Goal: Check status: Check status

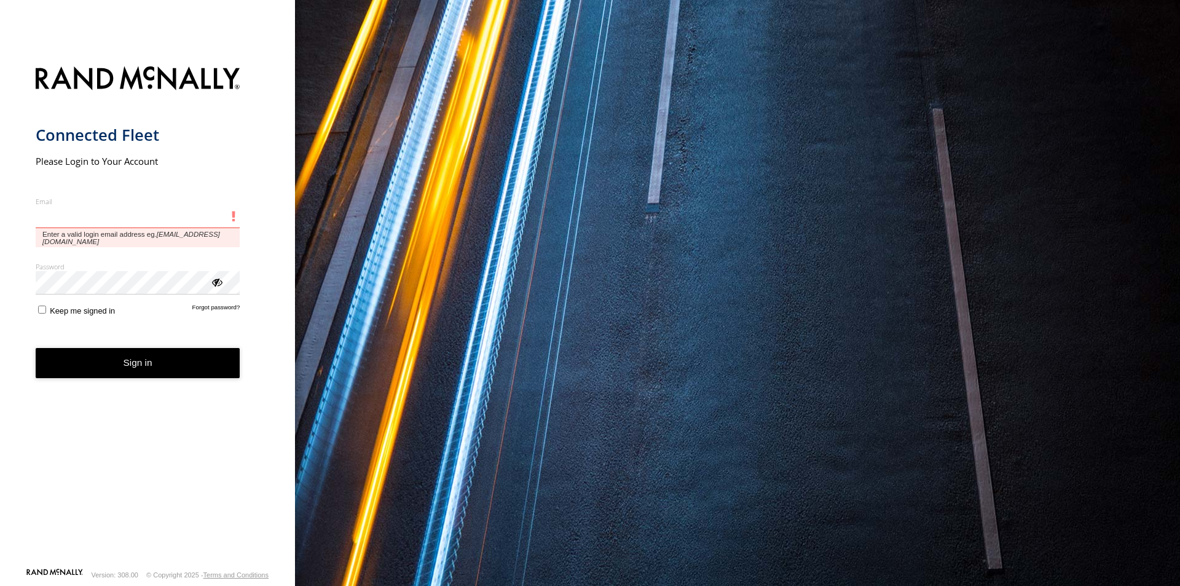
type input "**********"
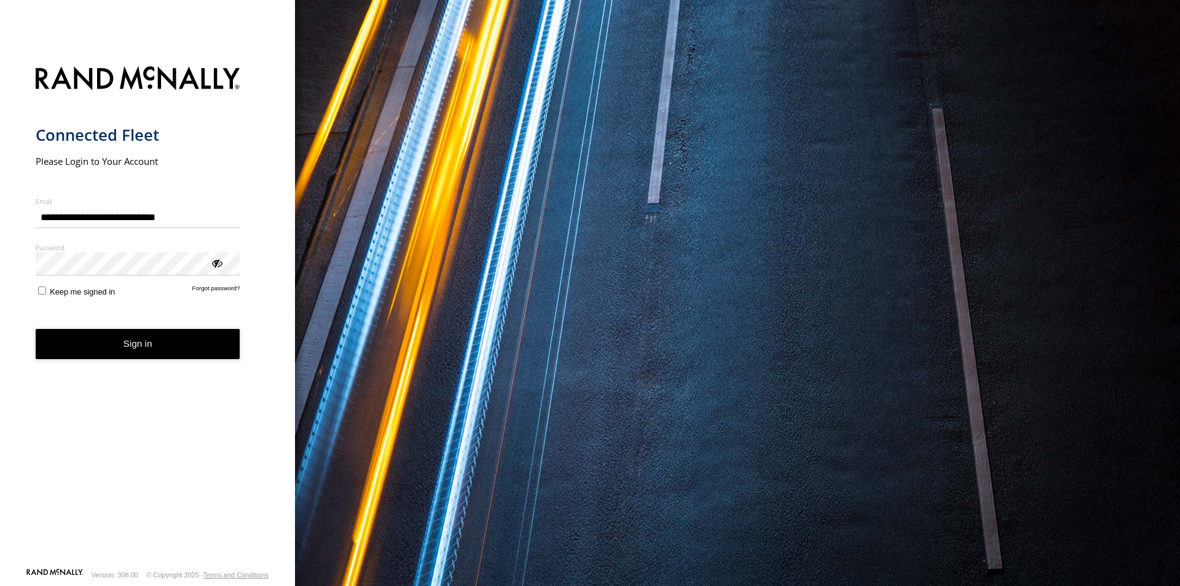
click at [196, 345] on button "Sign in" at bounding box center [138, 344] width 205 height 30
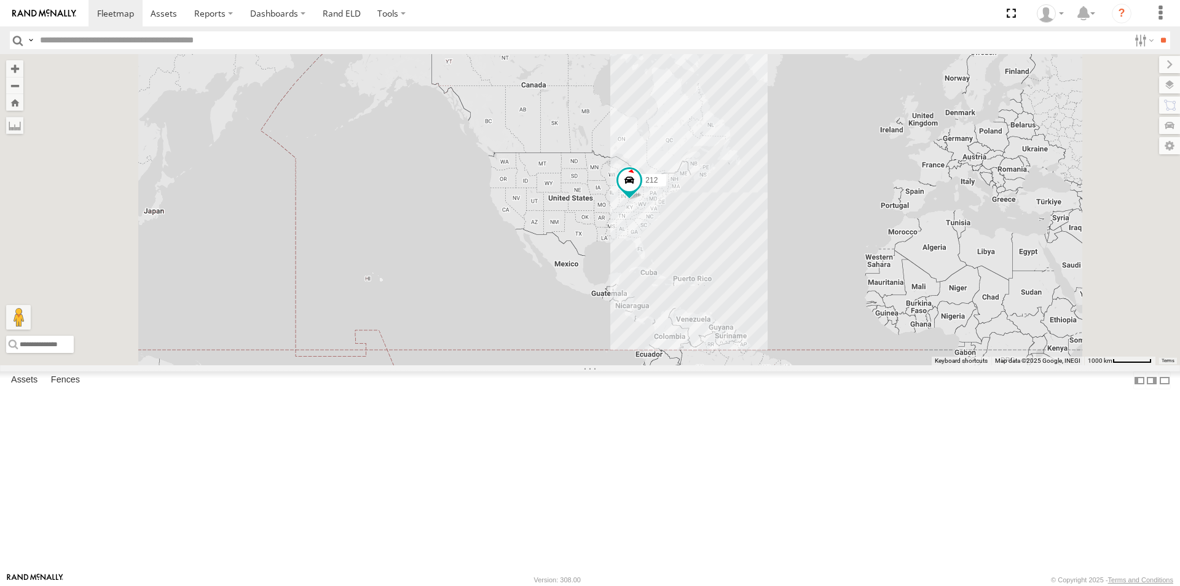
click at [0, 0] on link at bounding box center [0, 0] width 0 height 0
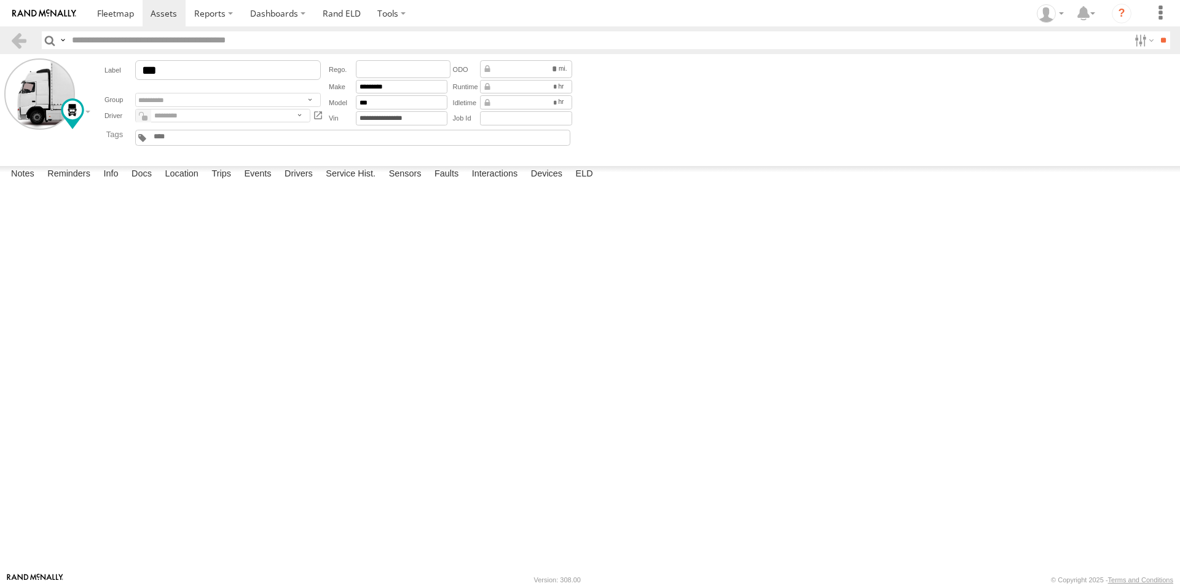
click at [0, 0] on div "Fault Description is not available." at bounding box center [0, 0] width 0 height 0
click at [157, 18] on span at bounding box center [164, 13] width 26 height 12
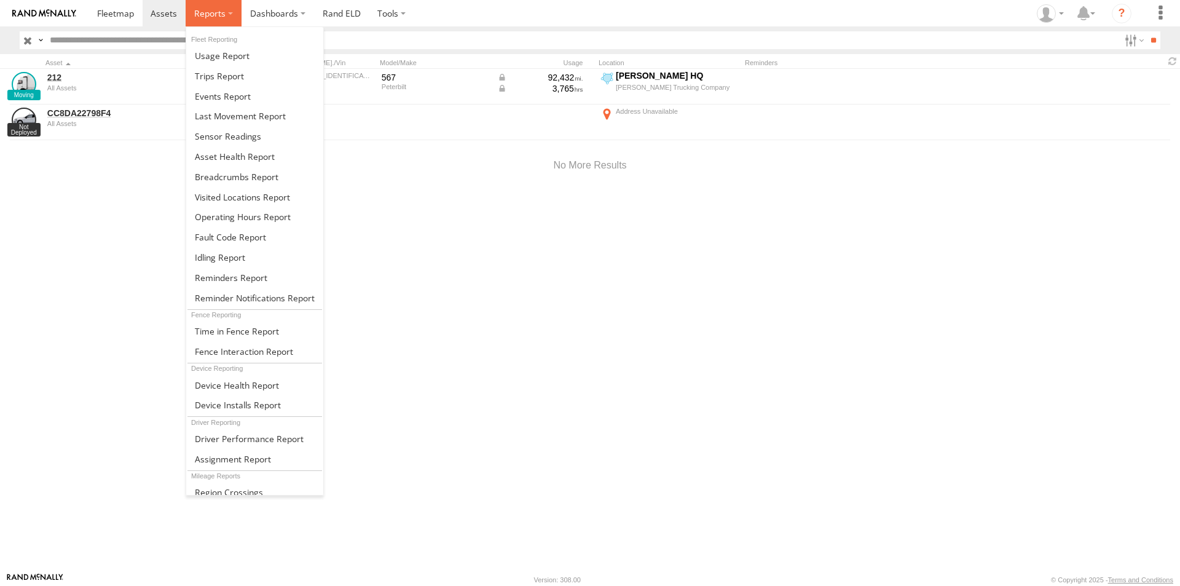
click at [212, 9] on span at bounding box center [209, 13] width 31 height 12
click at [218, 95] on span at bounding box center [223, 96] width 56 height 12
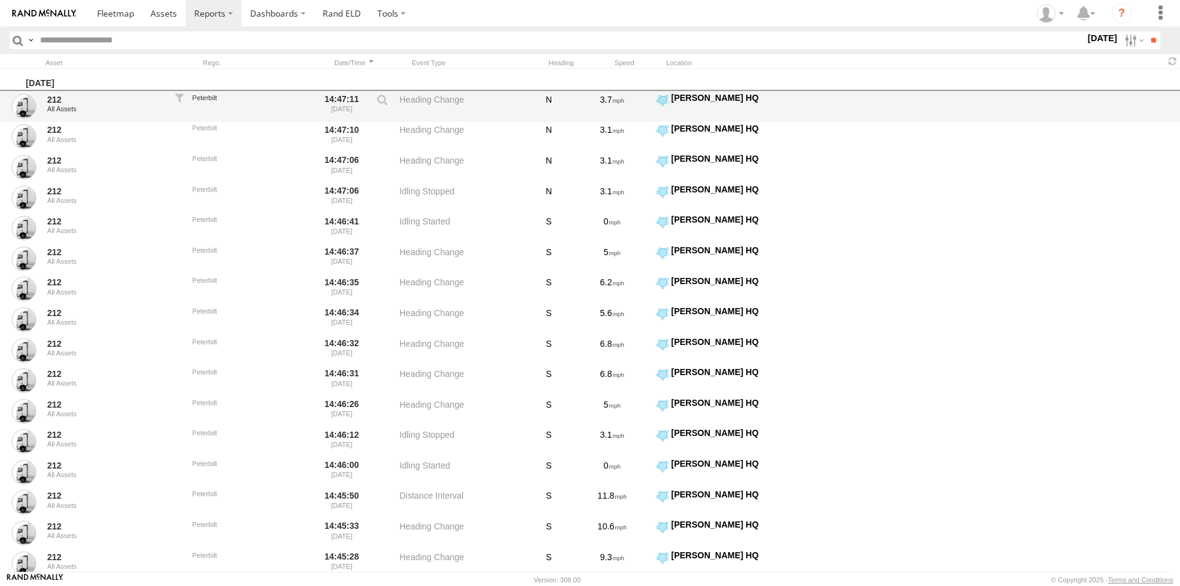
click at [425, 101] on label "Heading Change" at bounding box center [461, 106] width 123 height 28
click at [122, 109] on div "All Assets" at bounding box center [106, 108] width 119 height 7
click at [57, 97] on link "212" at bounding box center [106, 99] width 119 height 11
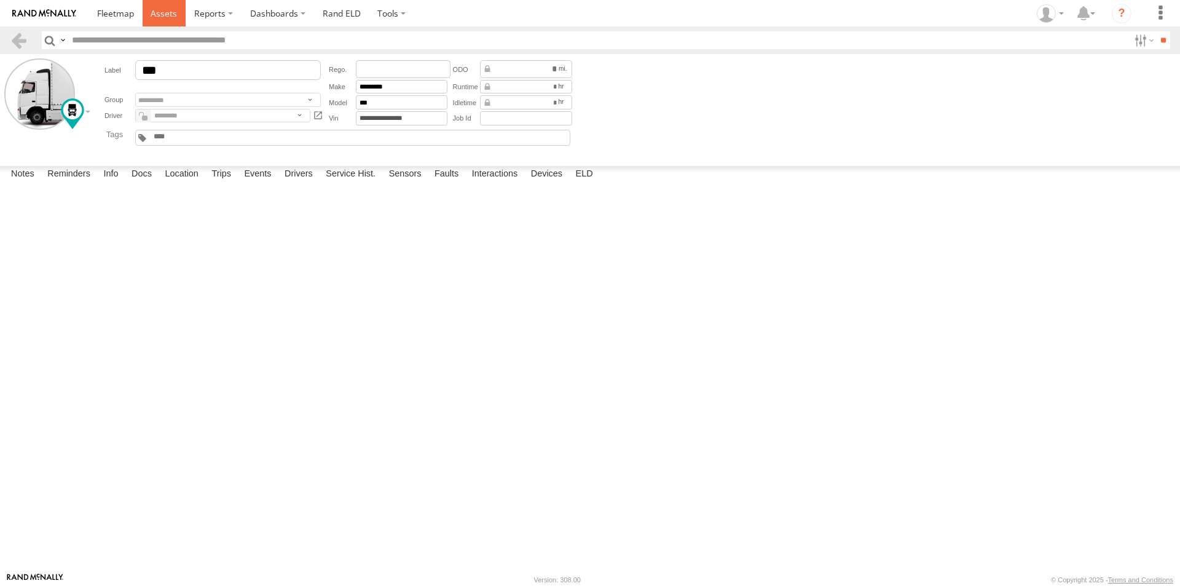
click at [167, 6] on link at bounding box center [165, 13] width 44 height 26
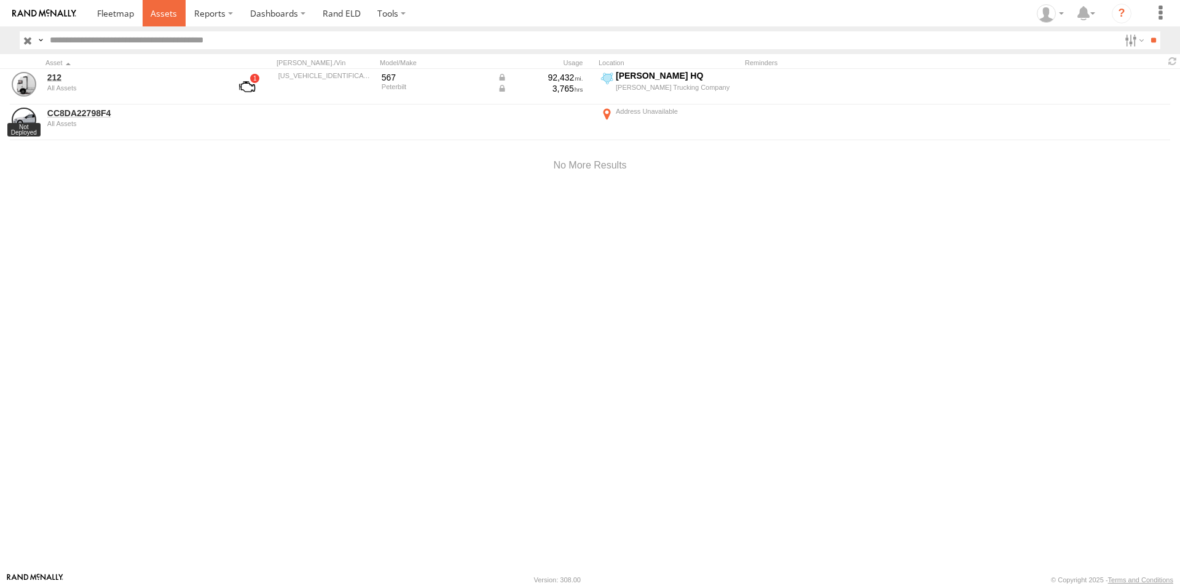
click at [168, 9] on span at bounding box center [164, 13] width 26 height 12
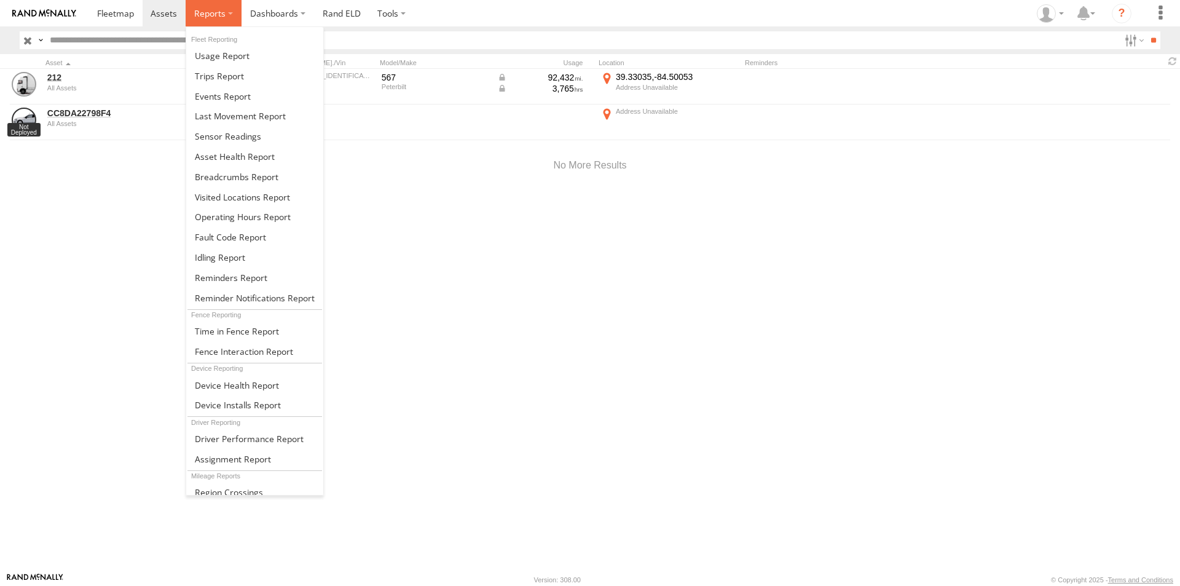
click at [218, 10] on span at bounding box center [209, 13] width 31 height 12
click at [221, 171] on span at bounding box center [237, 177] width 84 height 12
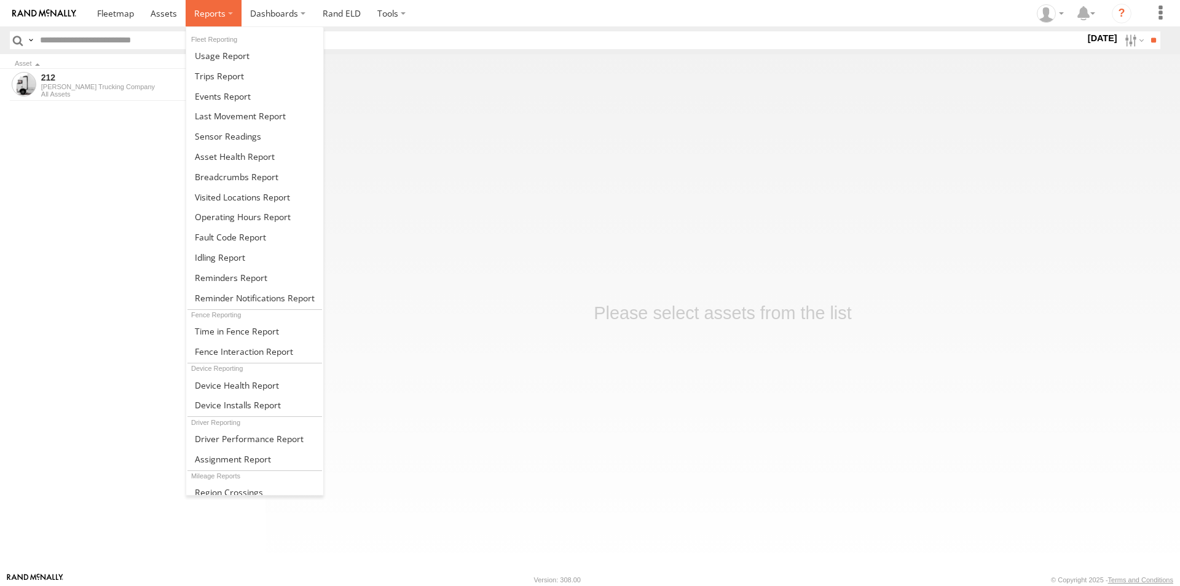
click at [220, 11] on span at bounding box center [209, 13] width 31 height 12
click at [215, 53] on span at bounding box center [222, 56] width 55 height 12
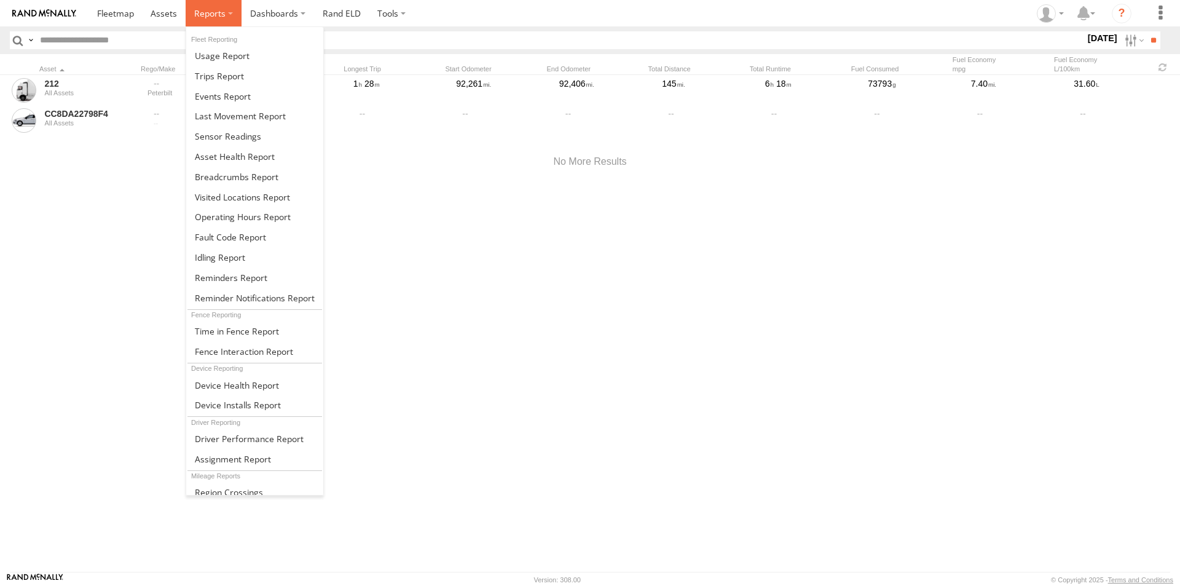
click at [231, 12] on label at bounding box center [214, 13] width 56 height 26
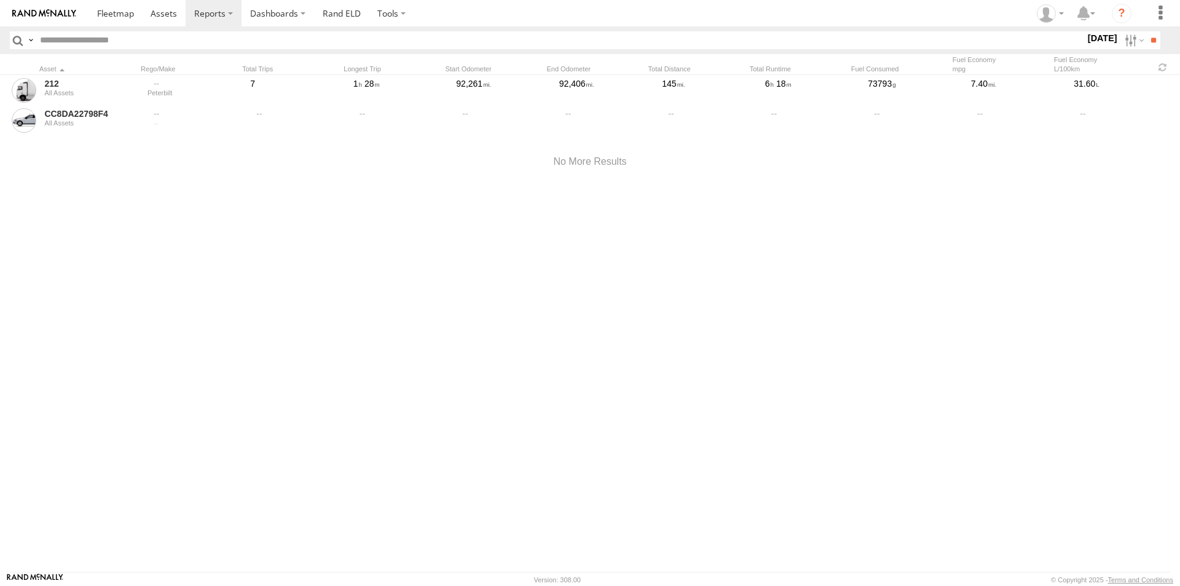
click at [379, 136] on div at bounding box center [590, 162] width 1180 height 52
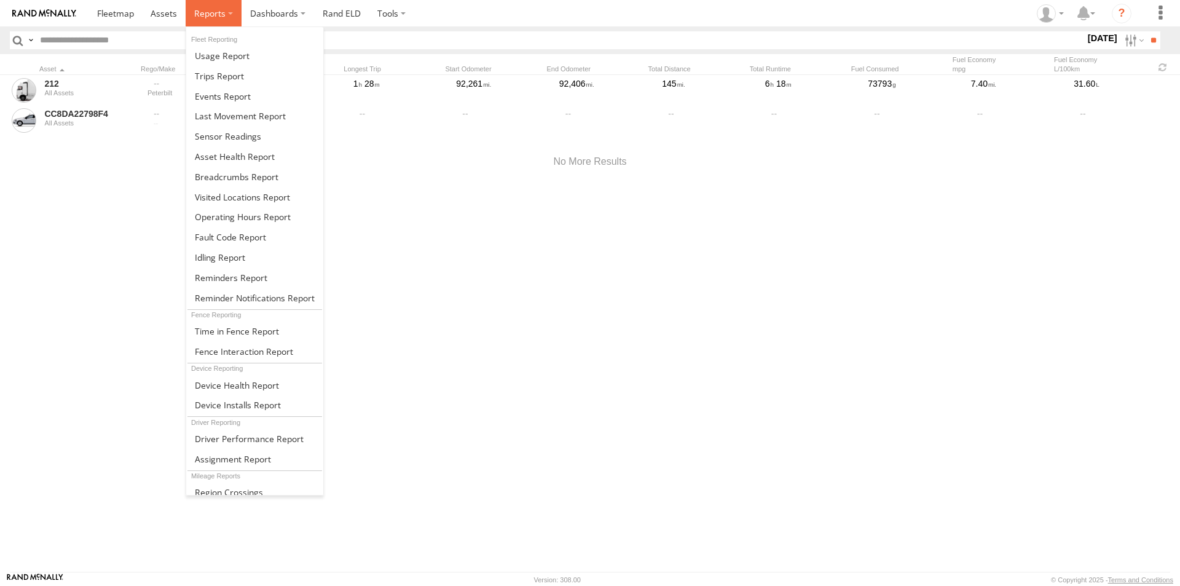
click at [233, 16] on label at bounding box center [214, 13] width 56 height 26
click at [224, 96] on span at bounding box center [223, 96] width 56 height 12
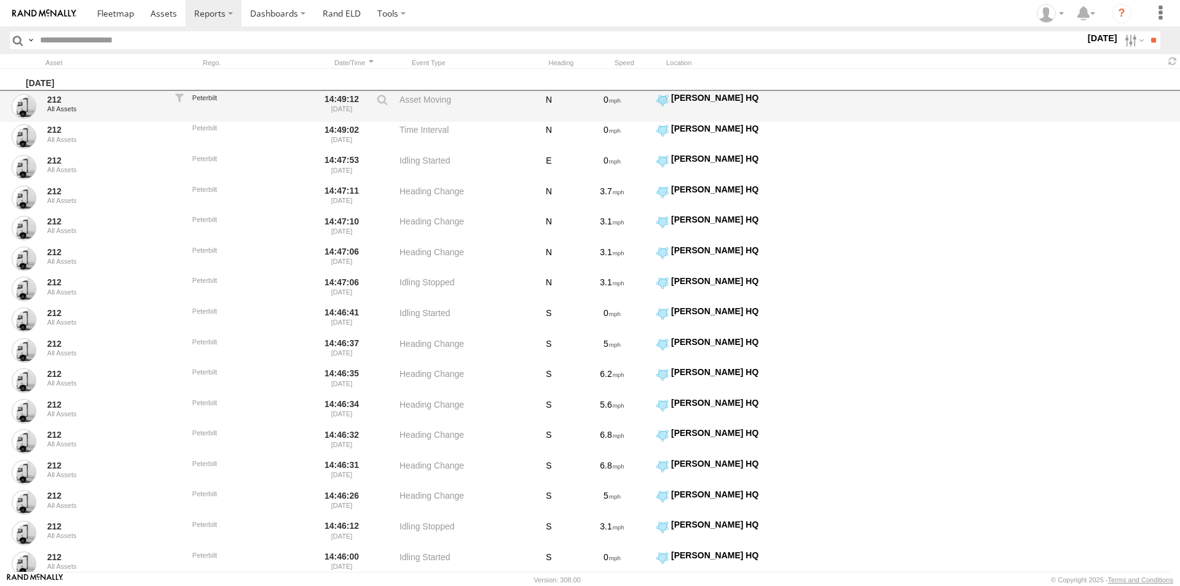
click at [437, 99] on label "Asset Moving" at bounding box center [461, 106] width 123 height 28
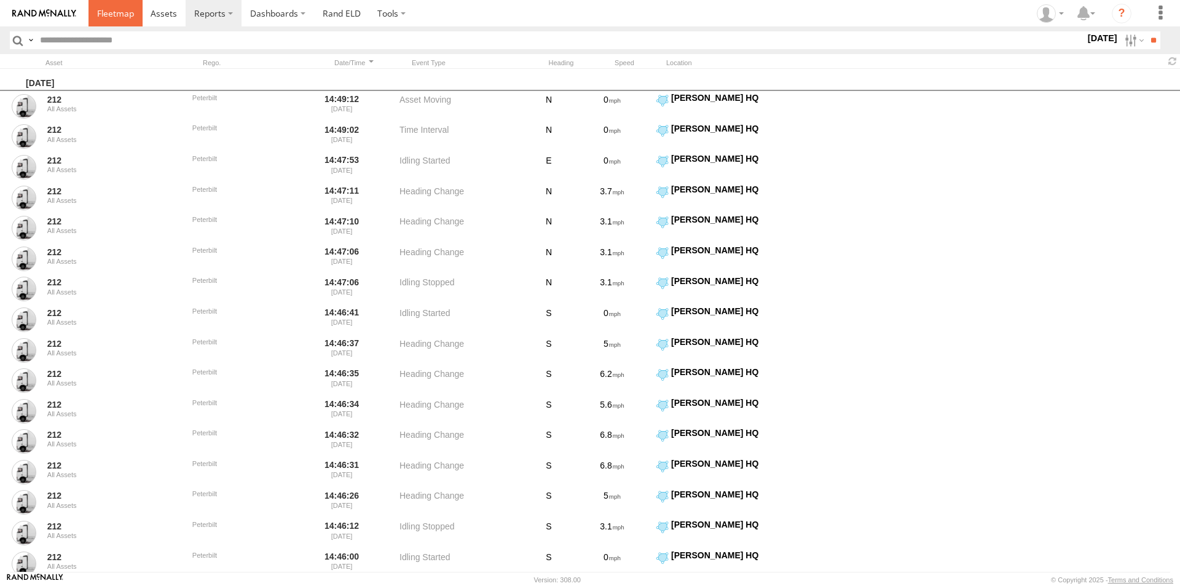
click at [113, 8] on span at bounding box center [115, 13] width 37 height 12
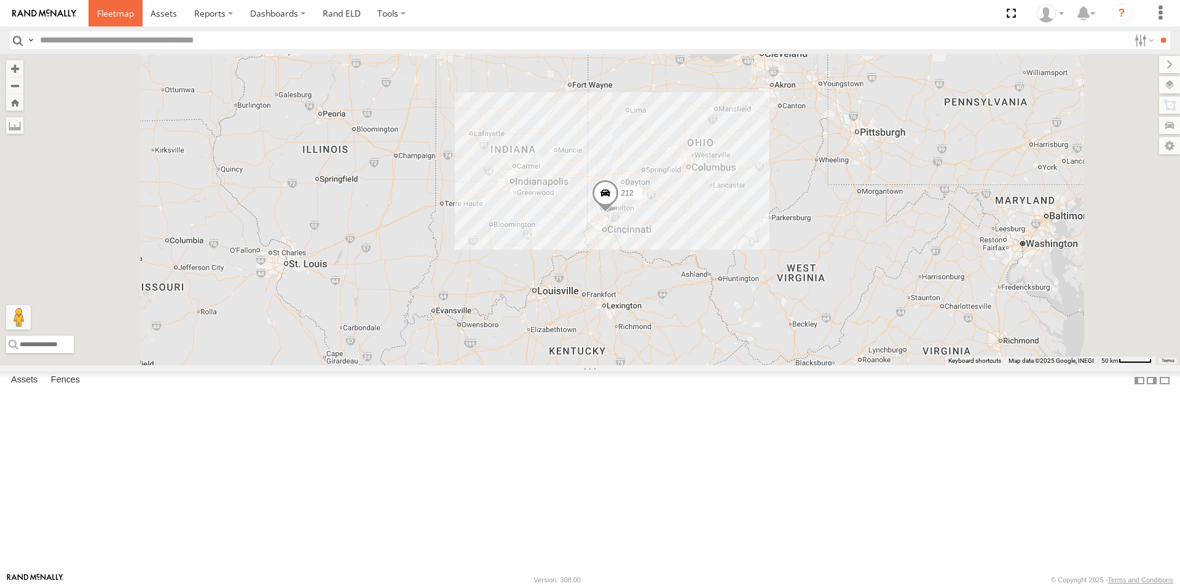
click at [107, 17] on span at bounding box center [115, 13] width 37 height 12
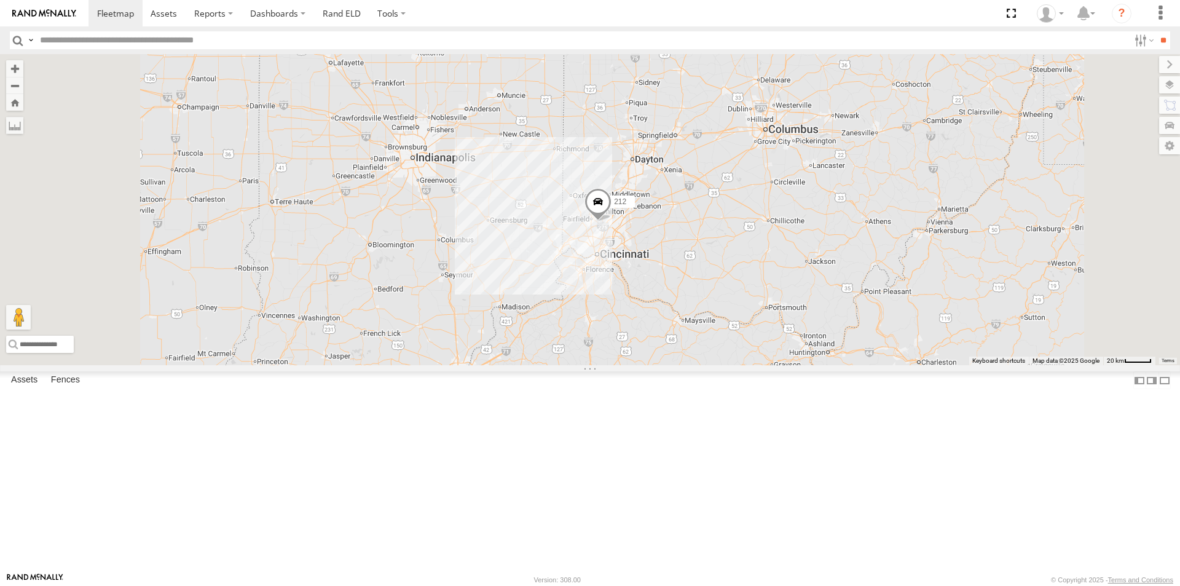
click at [612, 221] on span at bounding box center [598, 204] width 27 height 33
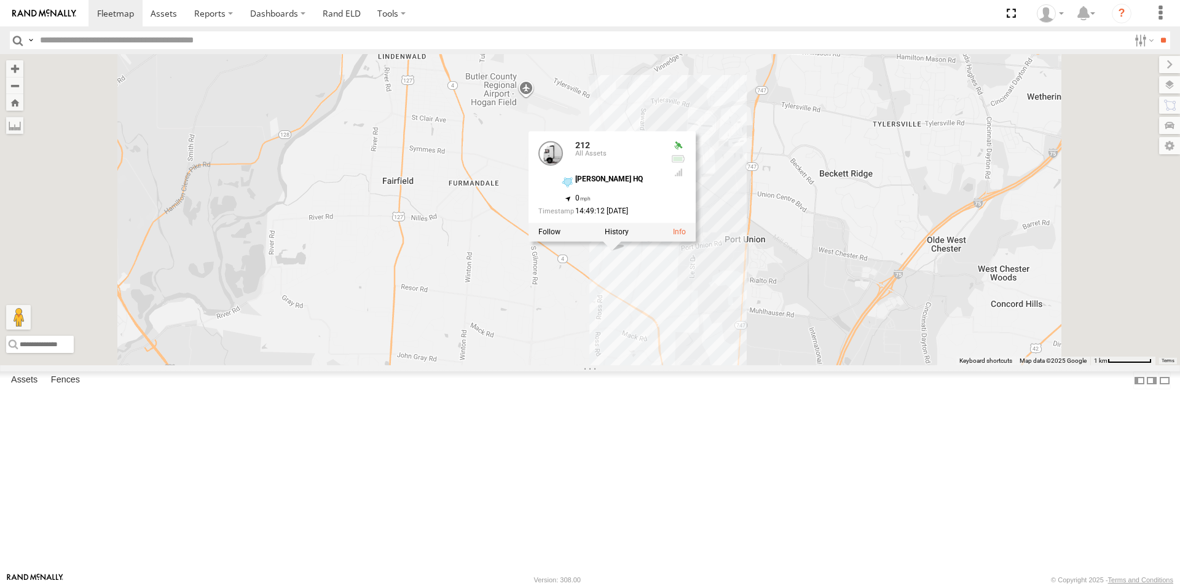
drag, startPoint x: 792, startPoint y: 334, endPoint x: 775, endPoint y: 397, distance: 65.0
click at [775, 365] on div "212 212 All Assets [PERSON_NAME] HQ 39.33035 , -84.50053 0 14:49:12 [DATE]" at bounding box center [590, 209] width 1180 height 311
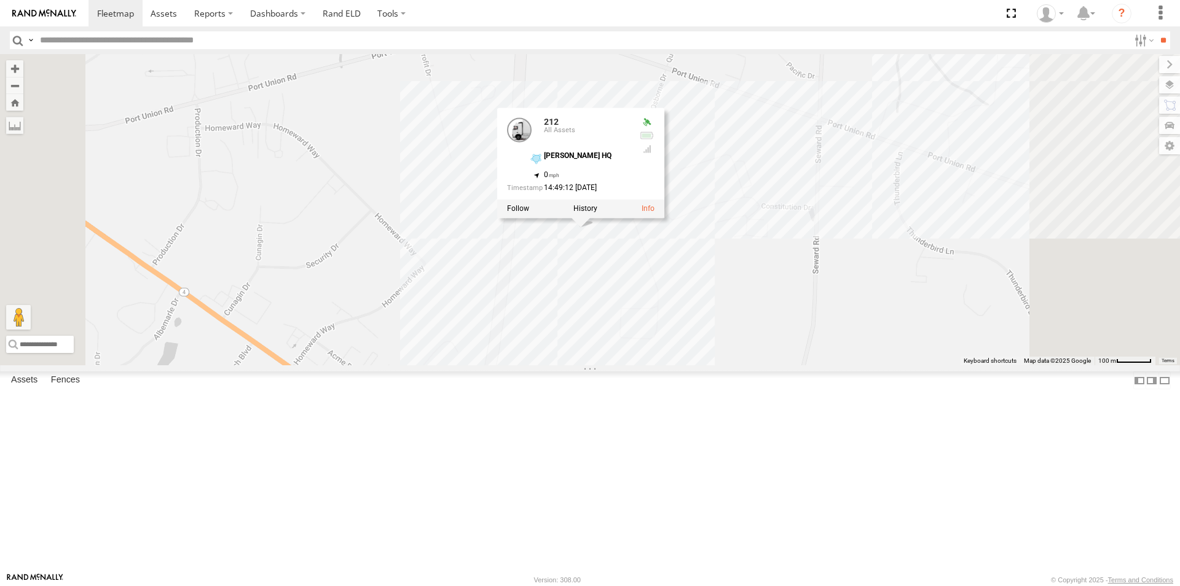
click at [0, 0] on div "Video" at bounding box center [0, 0] width 0 height 0
click at [0, 0] on span at bounding box center [0, 0] width 0 height 0
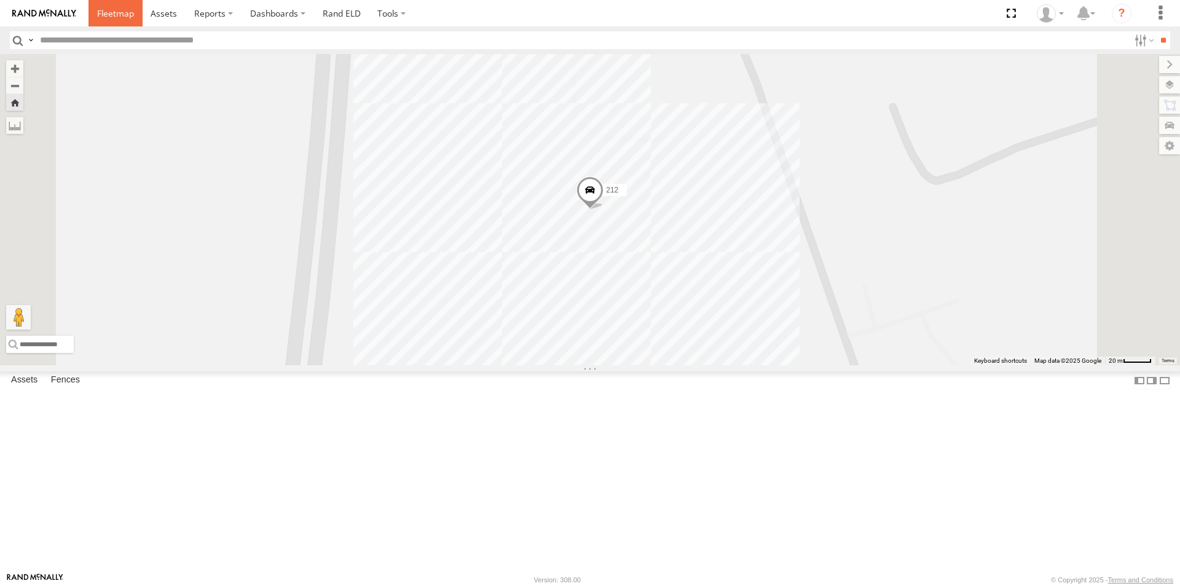
click at [106, 15] on span at bounding box center [115, 13] width 37 height 12
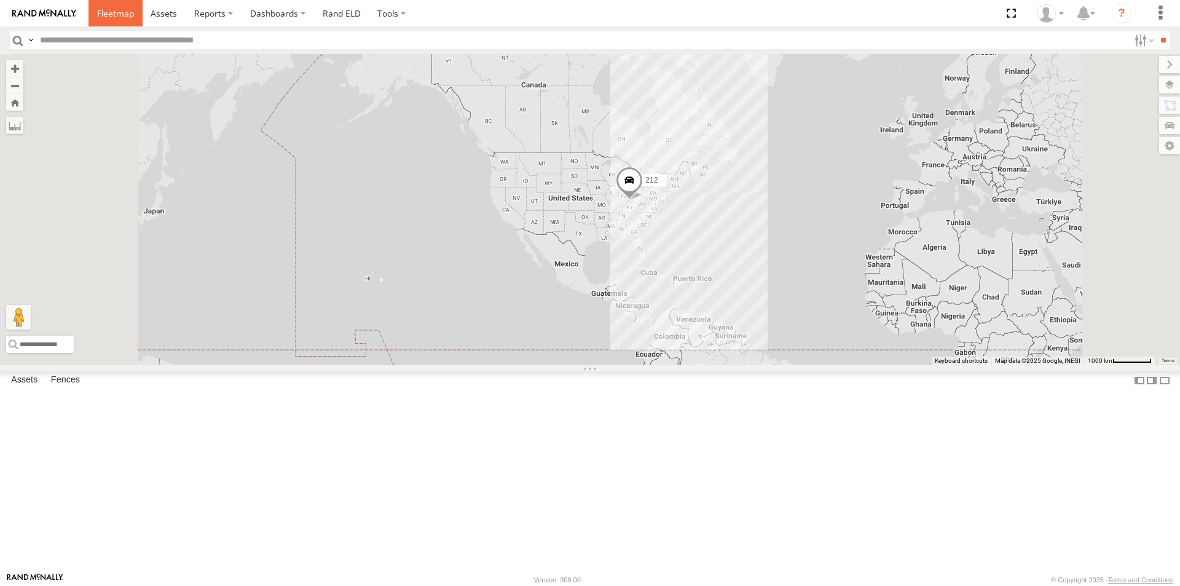
click at [128, 15] on span at bounding box center [115, 13] width 37 height 12
